Goal: Communication & Community: Answer question/provide support

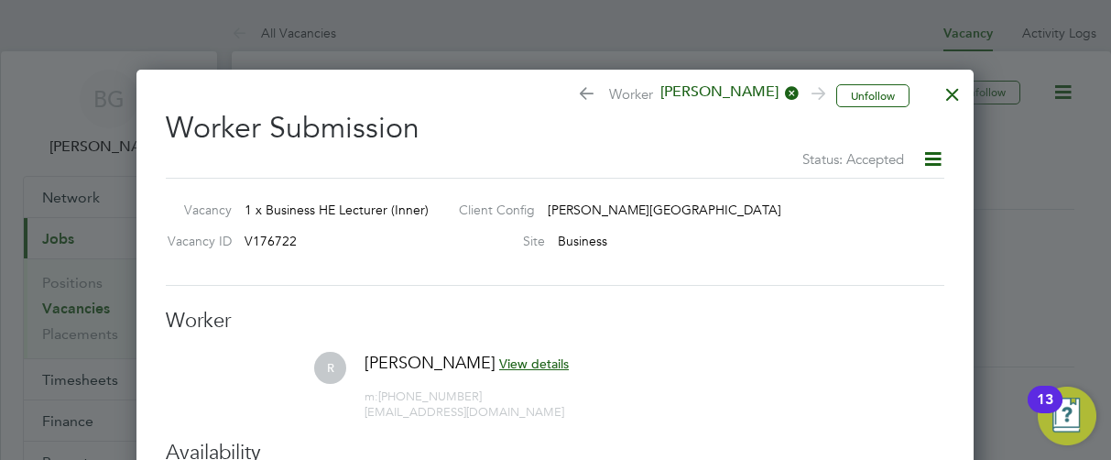
click at [406, 44] on div at bounding box center [555, 230] width 1111 height 460
click at [943, 95] on div at bounding box center [952, 89] width 33 height 33
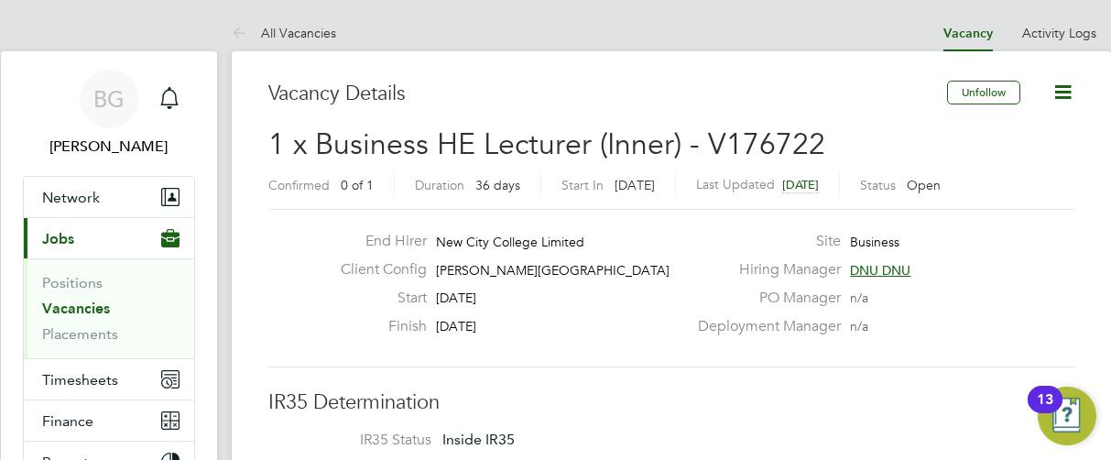
click at [1056, 92] on icon at bounding box center [1062, 92] width 23 height 23
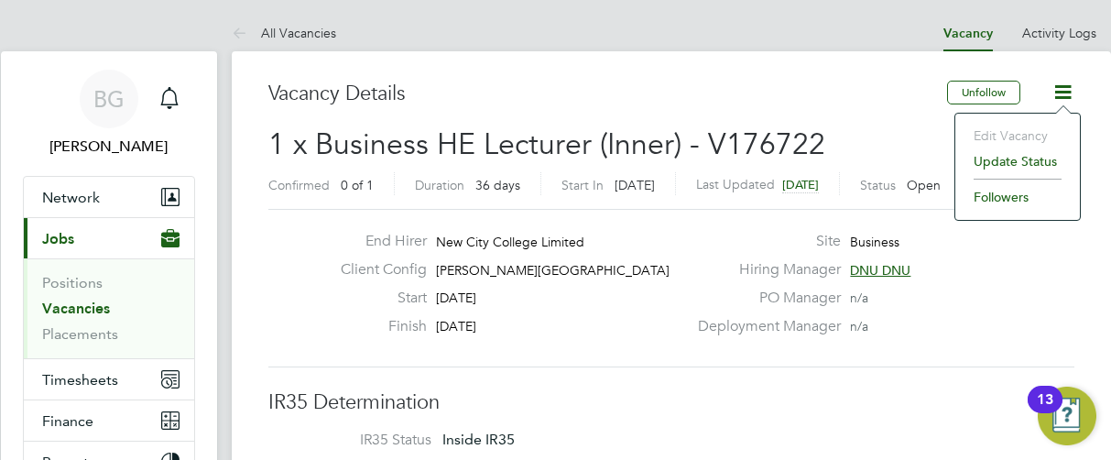
click at [680, 342] on div "Finish [DATE]" at bounding box center [506, 331] width 361 height 28
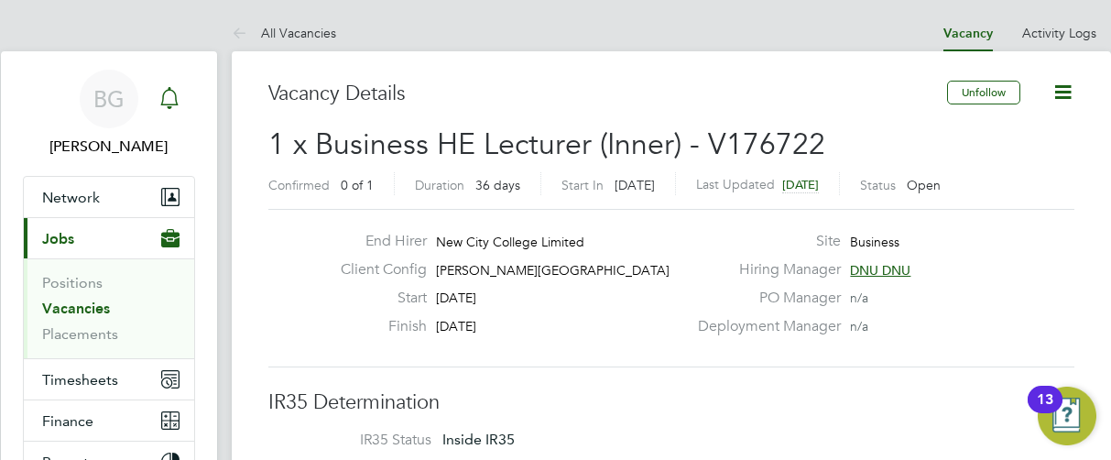
click at [169, 105] on icon "Main navigation" at bounding box center [169, 96] width 17 height 18
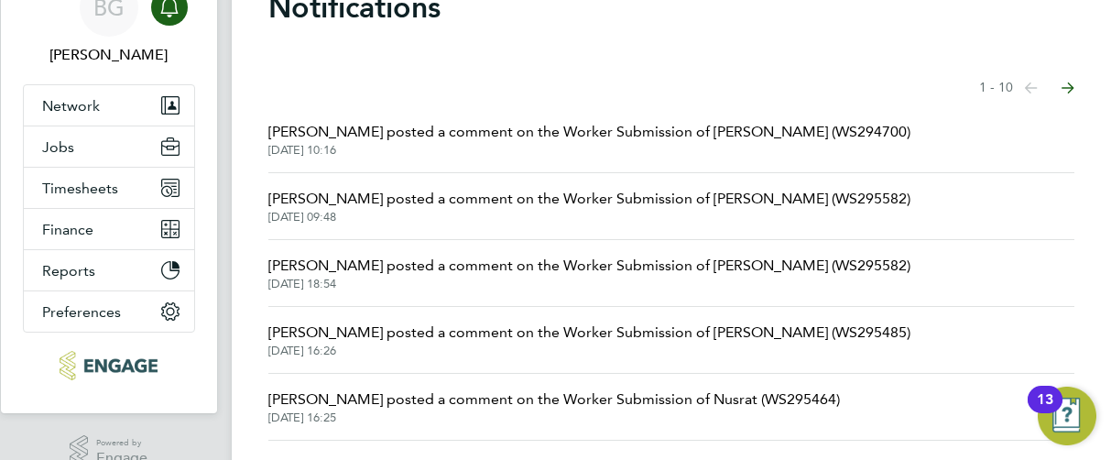
click at [429, 209] on span "[PERSON_NAME] posted a comment on the Worker Submission of [PERSON_NAME] (WS295…" at bounding box center [589, 199] width 642 height 22
